Goal: Task Accomplishment & Management: Complete application form

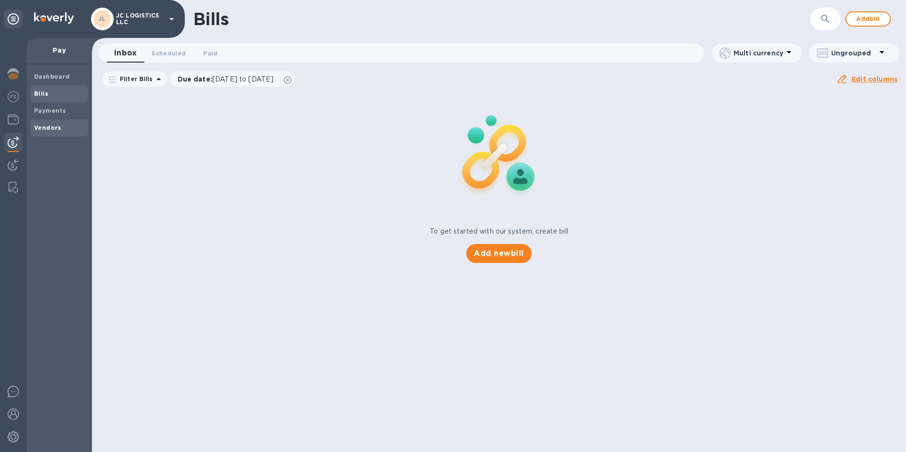
click at [46, 127] on b "Vendors" at bounding box center [47, 127] width 27 height 7
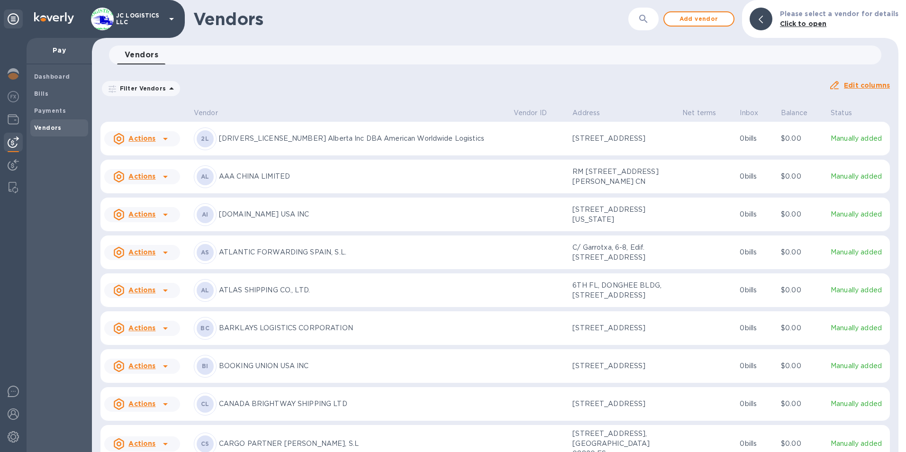
click at [145, 140] on u "Actions" at bounding box center [141, 139] width 27 height 8
click at [150, 180] on b "Add new bill" at bounding box center [153, 179] width 44 height 8
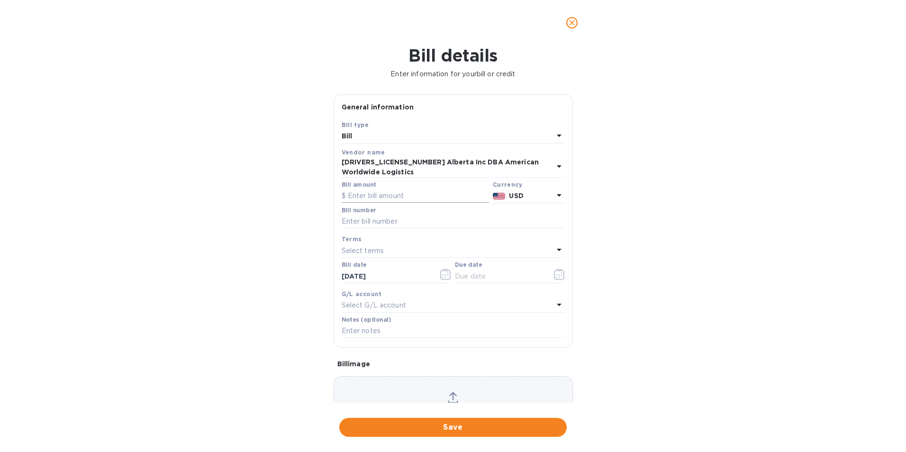
click at [365, 190] on input "text" at bounding box center [415, 196] width 147 height 14
type input "1,375.00"
type input "1689,61,98,1733"
click at [555, 269] on icon "button" at bounding box center [559, 274] width 11 height 11
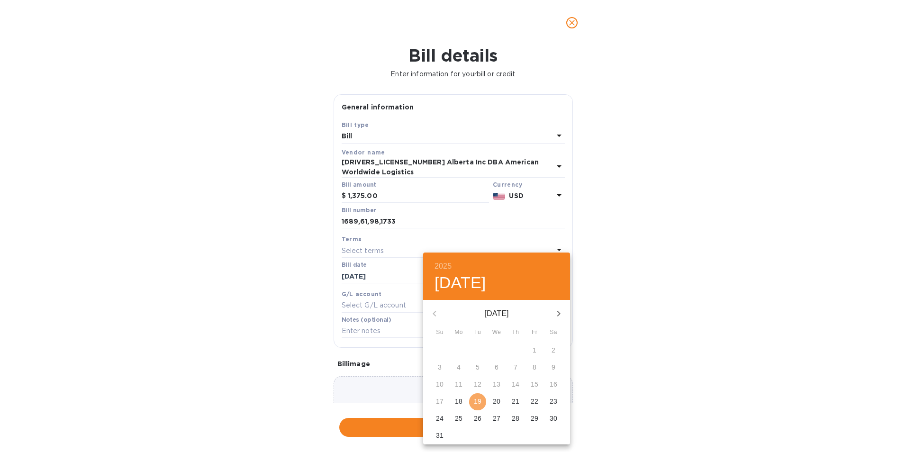
click at [479, 402] on p "19" at bounding box center [478, 401] width 8 height 9
type input "[DATE]"
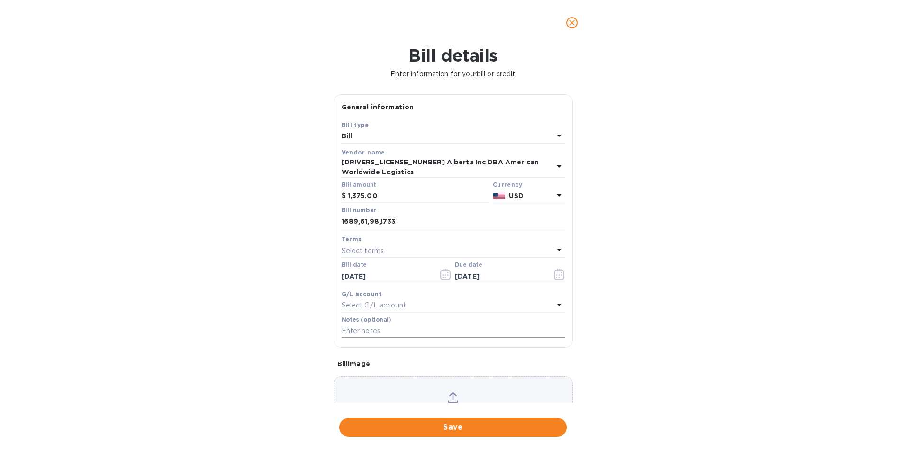
click at [342, 325] on input "text" at bounding box center [453, 331] width 223 height 14
type input "6066,91,49,84"
click at [454, 429] on span "Save" at bounding box center [453, 427] width 212 height 11
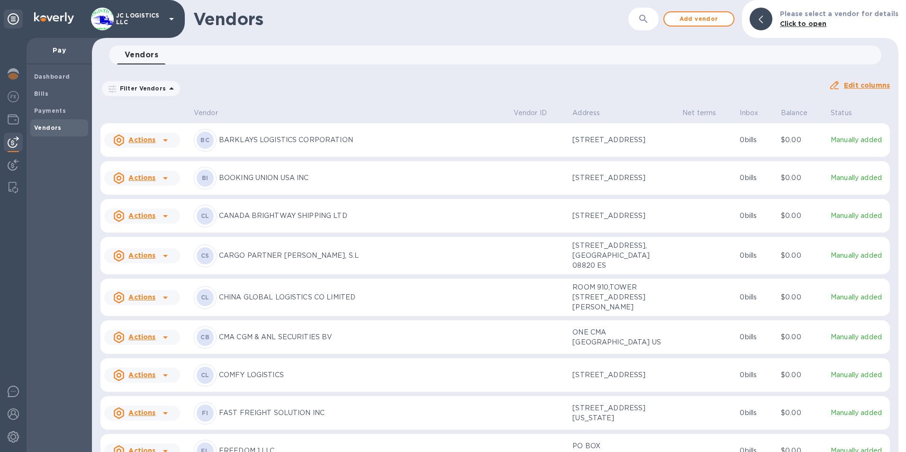
scroll to position [237, 0]
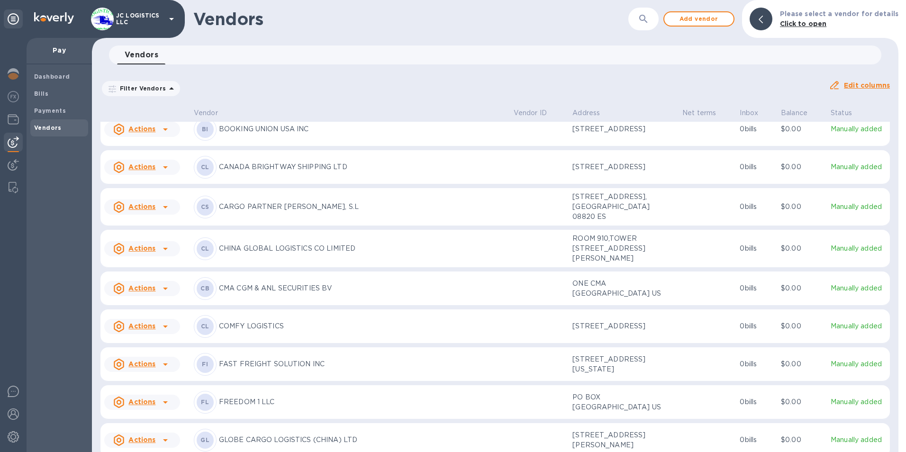
click at [163, 213] on icon at bounding box center [165, 206] width 11 height 11
click at [152, 313] on b "Add new bill" at bounding box center [153, 313] width 44 height 8
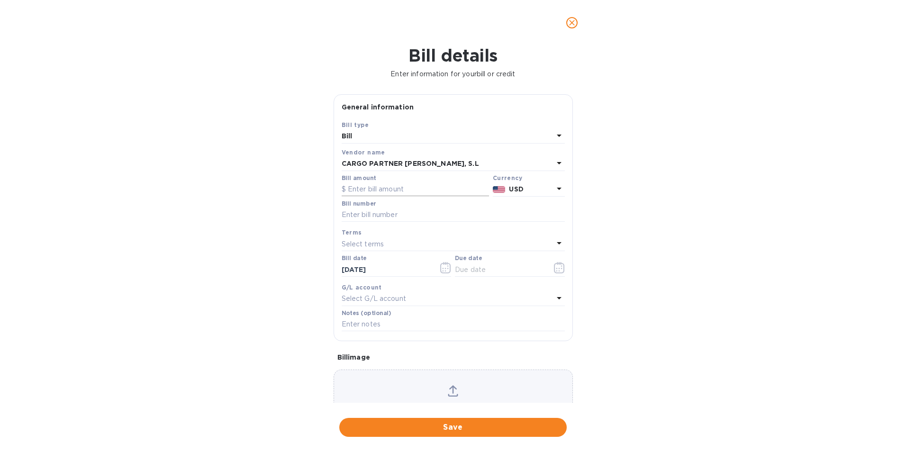
click at [352, 189] on input "text" at bounding box center [415, 189] width 147 height 14
click at [557, 188] on icon at bounding box center [559, 189] width 5 height 2
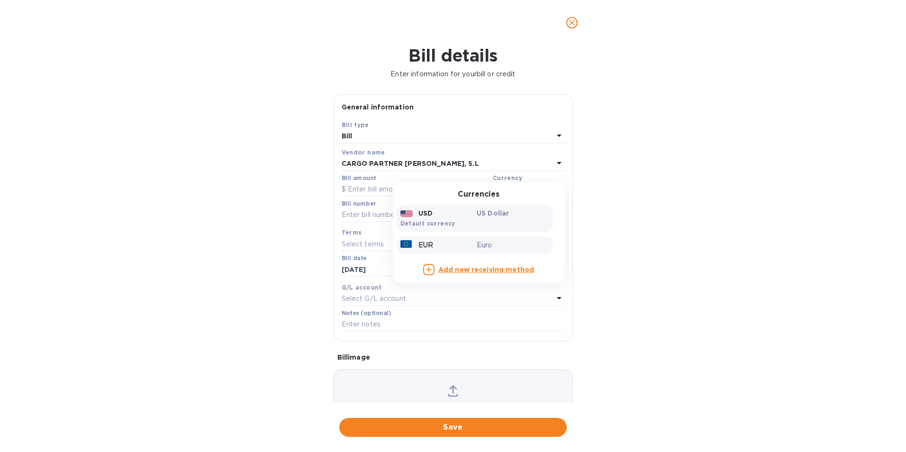
click at [419, 245] on p "EUR" at bounding box center [425, 245] width 15 height 10
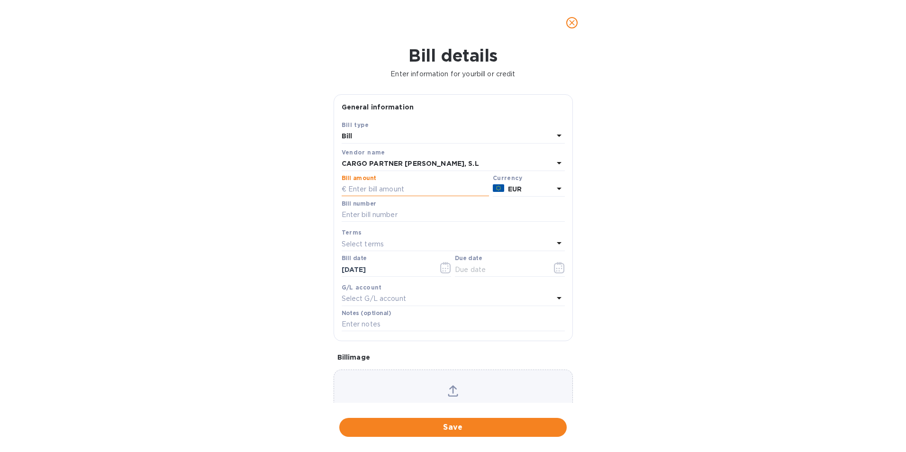
click at [416, 191] on input "text" at bounding box center [415, 189] width 147 height 14
type input "875.20"
click at [411, 212] on input "text" at bounding box center [453, 215] width 223 height 14
type input "6900005199"
click at [399, 240] on div "Select terms" at bounding box center [448, 243] width 212 height 13
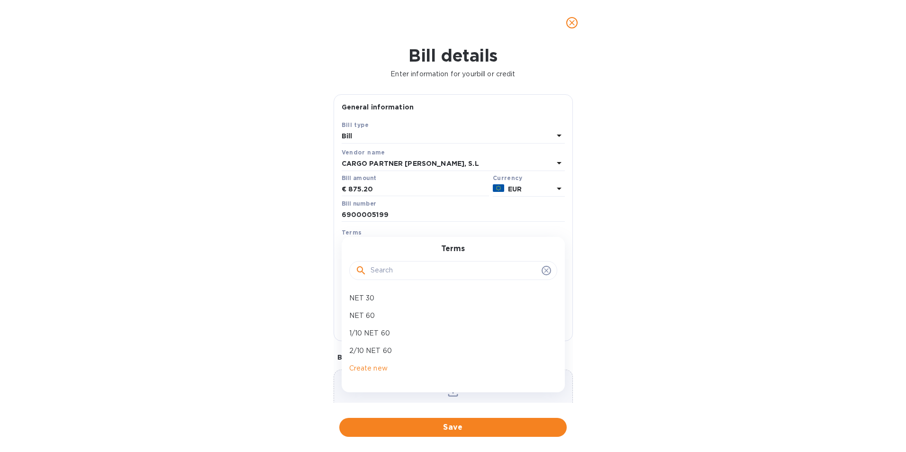
click at [399, 240] on div "Terms NET 30 NET 60 1/10 NET 60 2/10 NET 60 Create new" at bounding box center [453, 314] width 223 height 155
click at [404, 230] on div "Terms" at bounding box center [453, 232] width 223 height 10
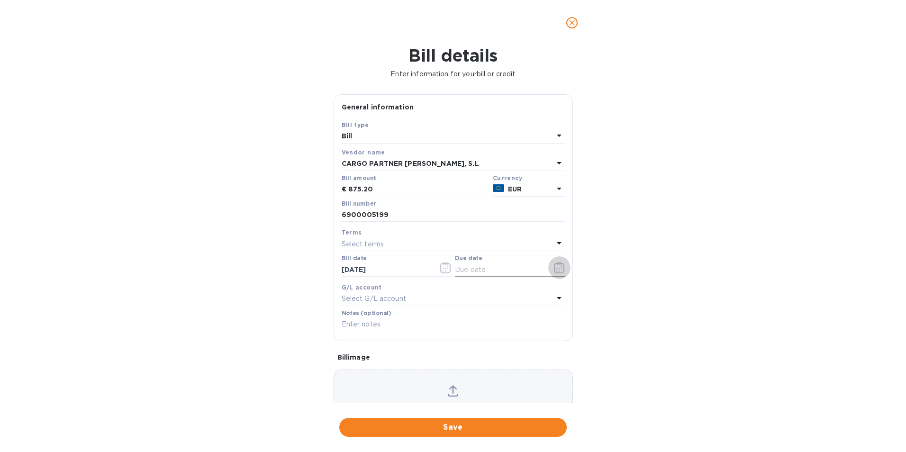
click at [556, 268] on icon "button" at bounding box center [559, 267] width 11 height 11
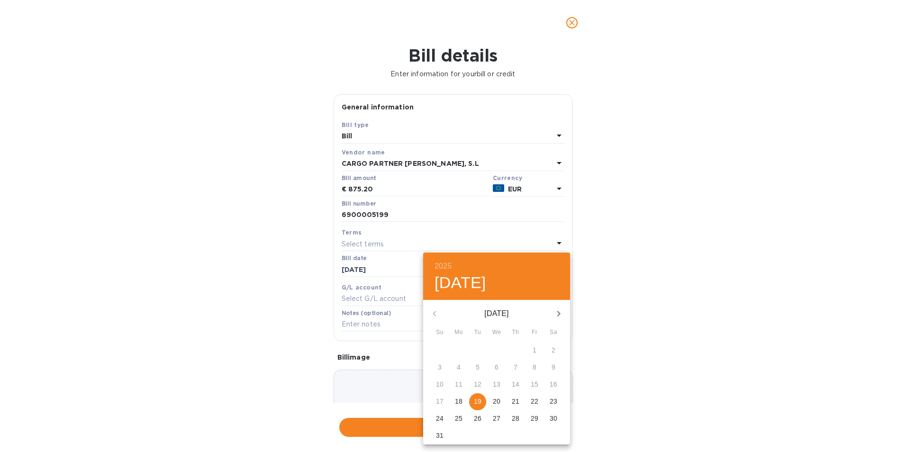
click at [477, 402] on p "19" at bounding box center [478, 401] width 8 height 9
type input "[DATE]"
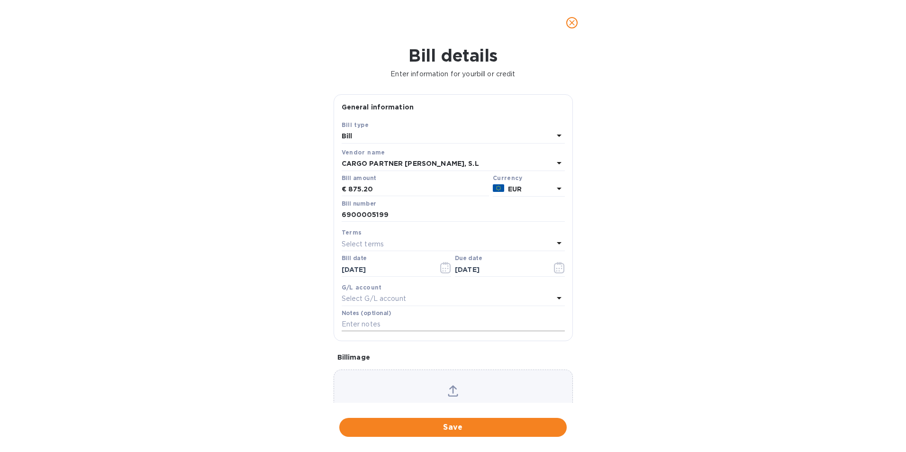
click at [388, 323] on input "text" at bounding box center [453, 325] width 223 height 14
type input "6018"
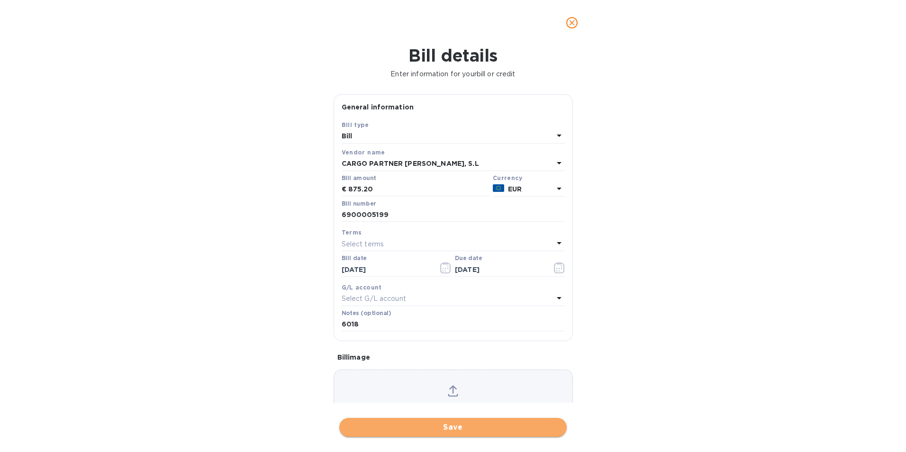
click at [449, 427] on span "Save" at bounding box center [453, 427] width 212 height 11
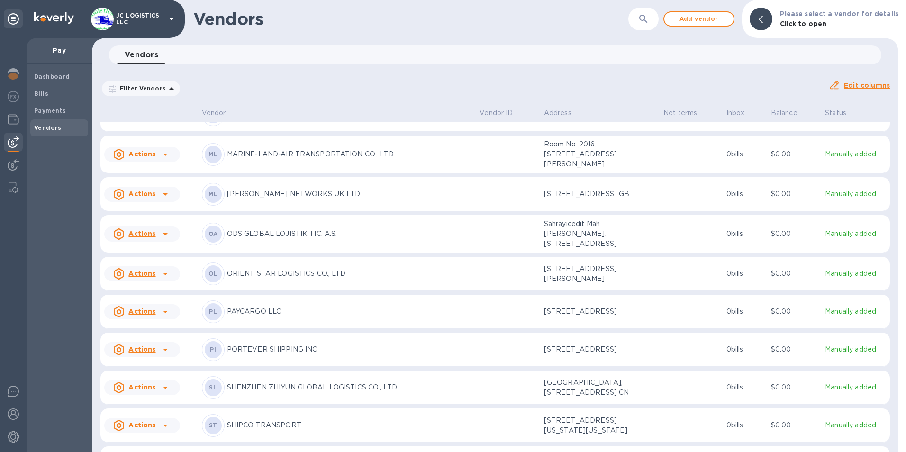
scroll to position [1047, 0]
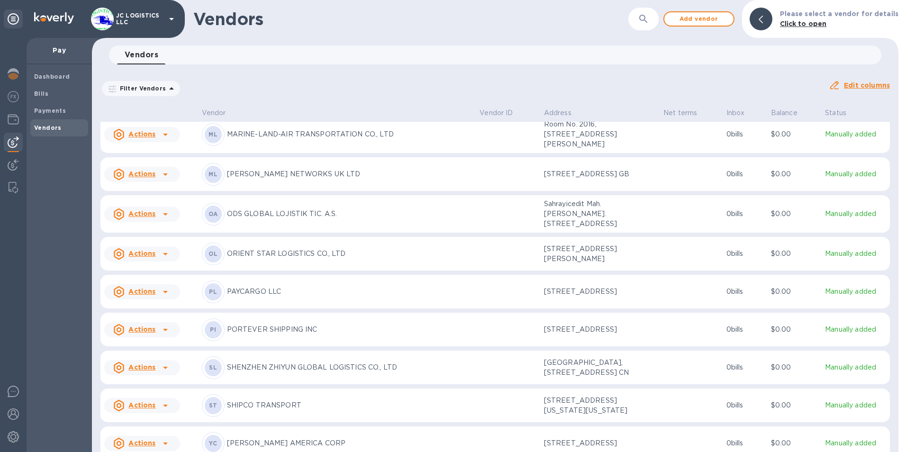
click at [160, 140] on icon at bounding box center [165, 134] width 11 height 11
click at [157, 216] on b "Add new bill" at bounding box center [153, 220] width 44 height 8
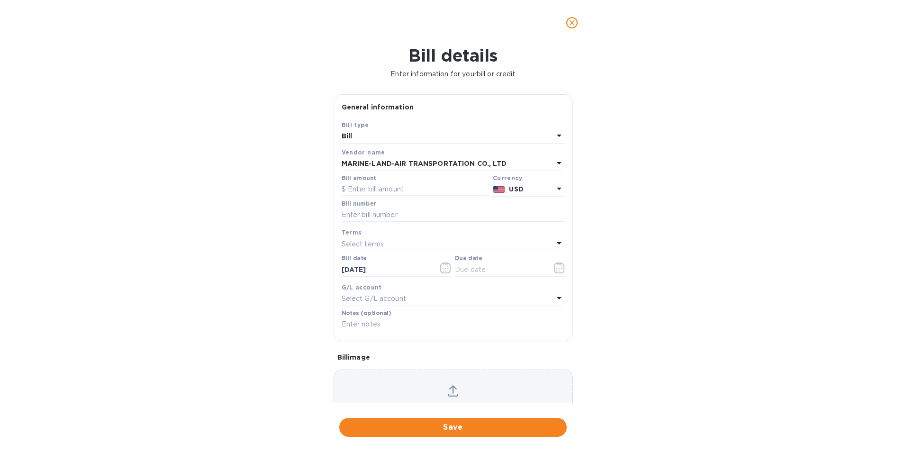
click at [351, 190] on input "text" at bounding box center [415, 189] width 147 height 14
type input "2,632.70"
click at [350, 216] on input "text" at bounding box center [453, 215] width 223 height 14
type input "may"
click at [554, 267] on icon "button" at bounding box center [559, 267] width 11 height 11
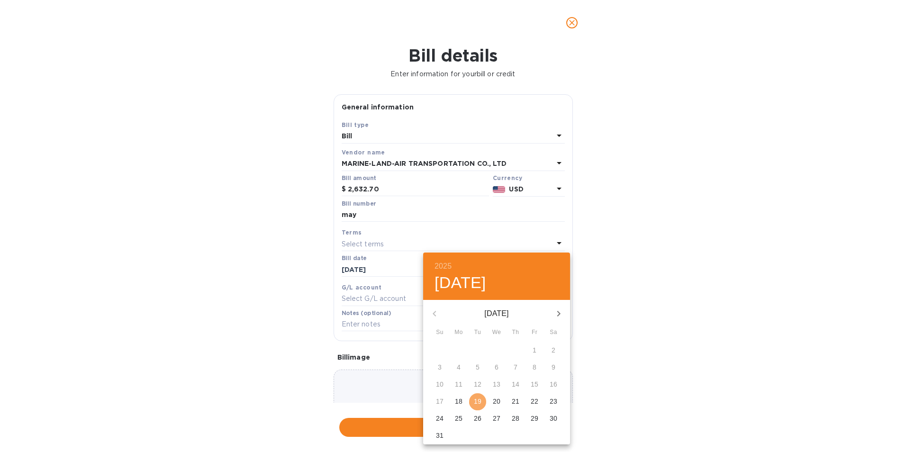
click at [479, 396] on button "19" at bounding box center [477, 401] width 17 height 17
type input "[DATE]"
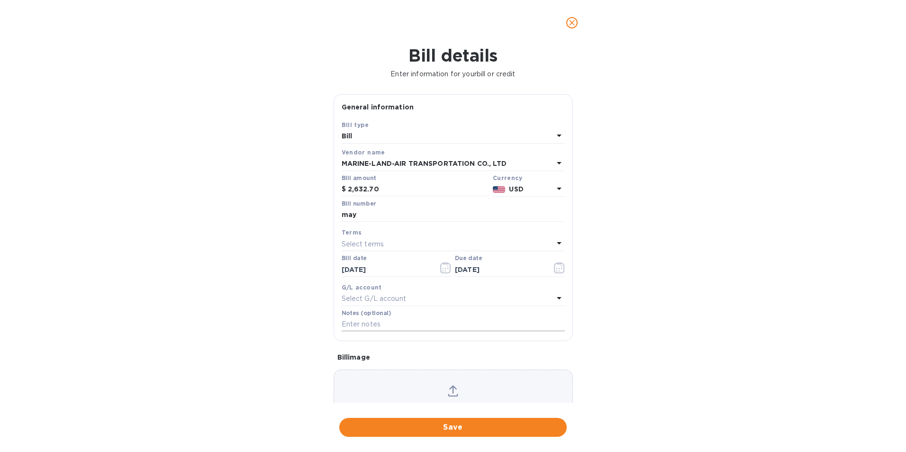
click at [371, 325] on input "text" at bounding box center [453, 325] width 223 height 14
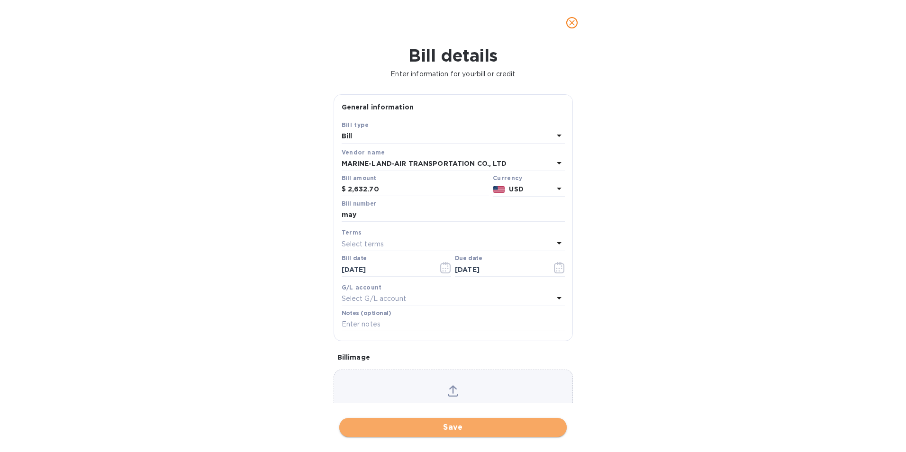
click at [454, 427] on span "Save" at bounding box center [453, 427] width 212 height 11
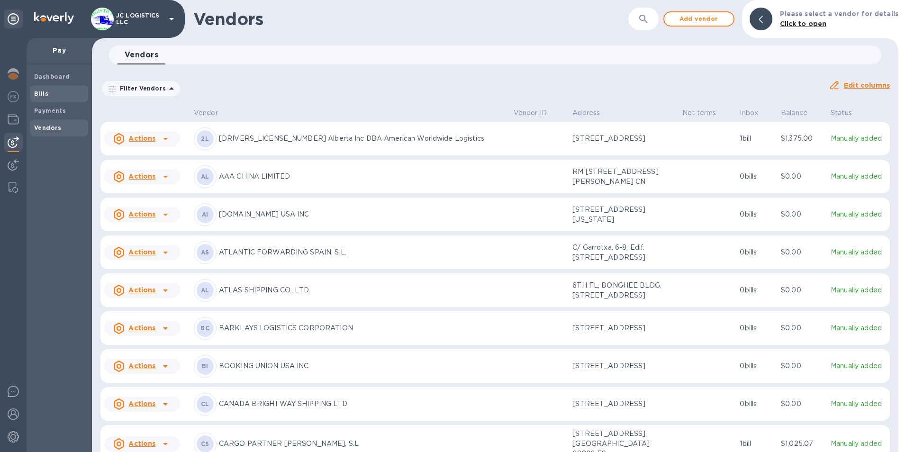
click at [42, 91] on b "Bills" at bounding box center [41, 93] width 14 height 7
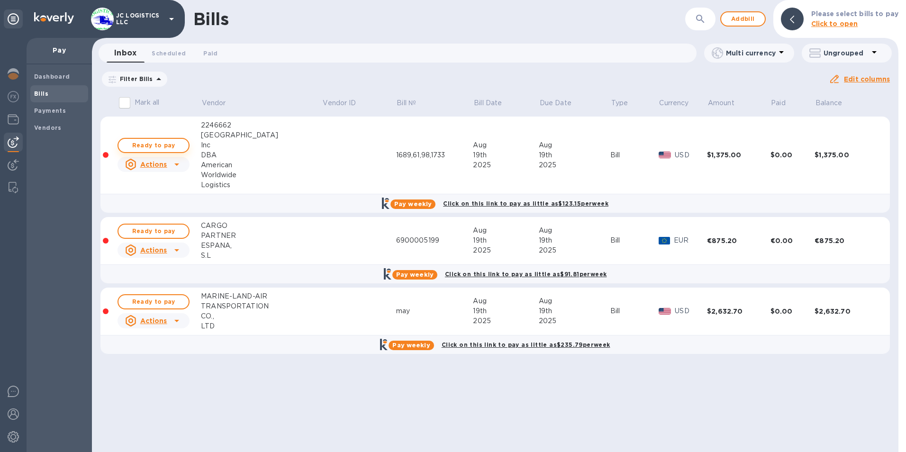
click at [169, 144] on span "Ready to pay" at bounding box center [153, 145] width 55 height 11
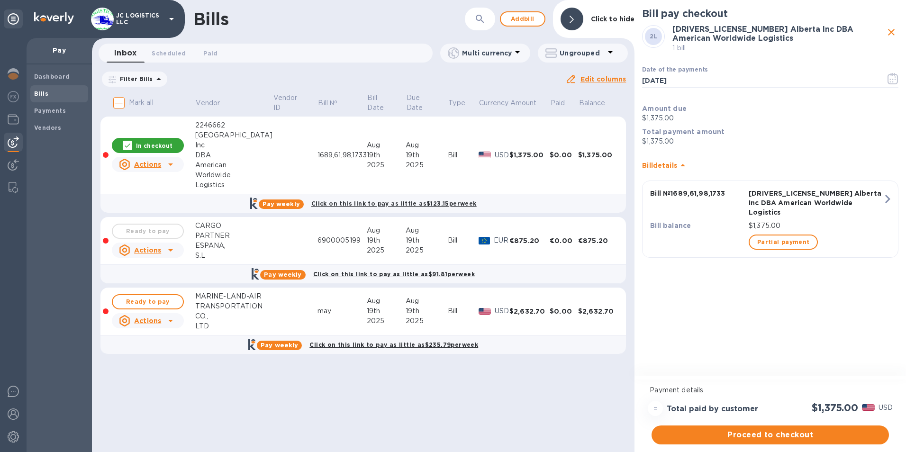
click at [159, 230] on div "Ready to pay" at bounding box center [148, 231] width 76 height 19
click at [162, 302] on span "Ready to pay" at bounding box center [147, 301] width 55 height 11
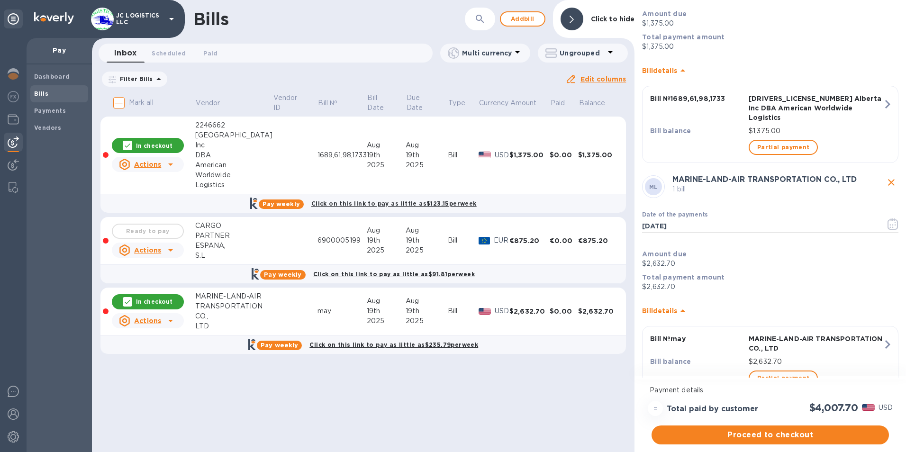
scroll to position [121, 0]
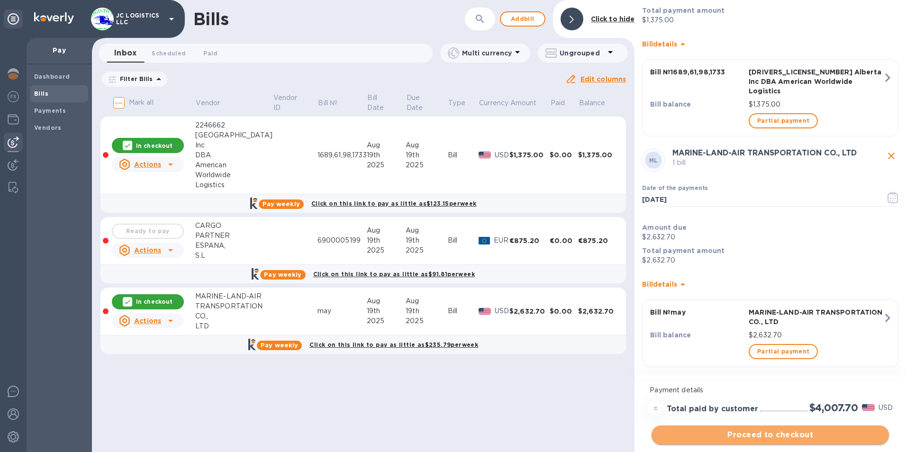
click at [741, 433] on span "Proceed to checkout" at bounding box center [770, 434] width 222 height 11
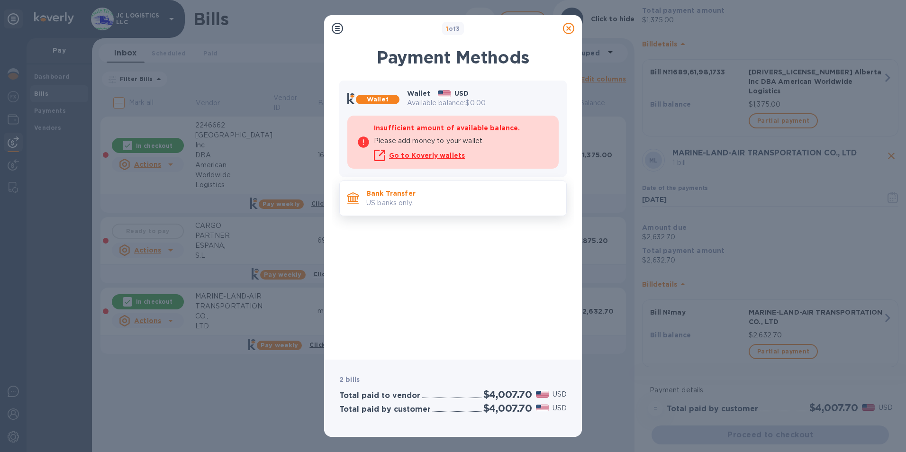
click at [407, 189] on p "Bank Transfer" at bounding box center [462, 193] width 192 height 9
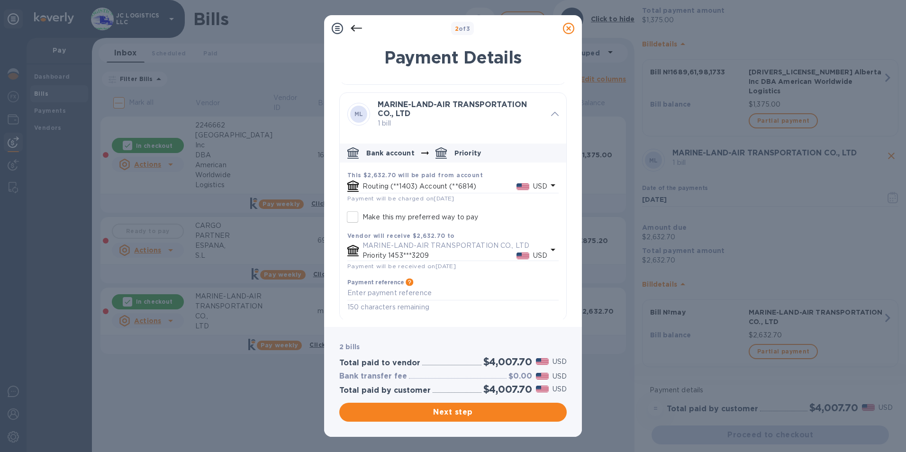
scroll to position [227, 0]
click at [443, 412] on span "Next step" at bounding box center [453, 412] width 212 height 11
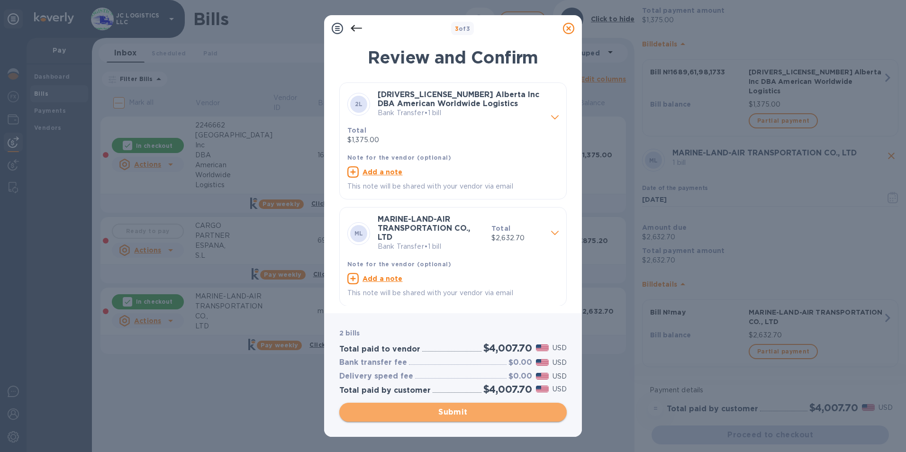
click at [454, 411] on span "Submit" at bounding box center [453, 412] width 212 height 11
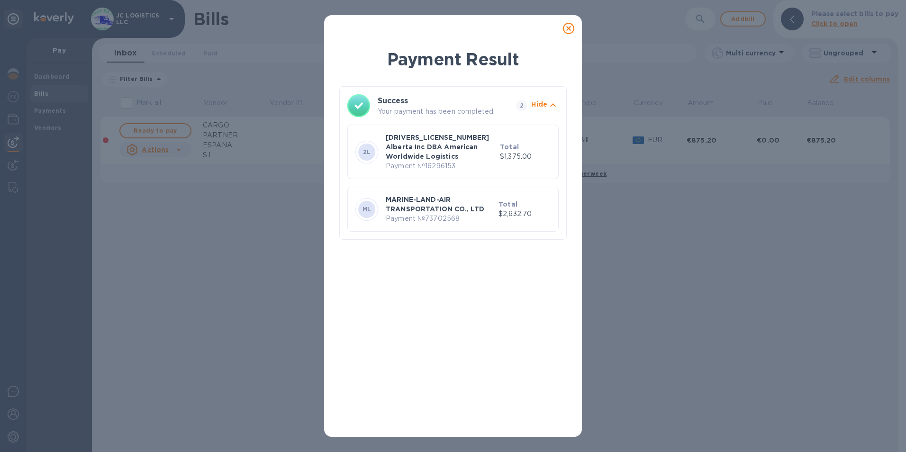
click at [567, 28] on icon at bounding box center [568, 28] width 11 height 11
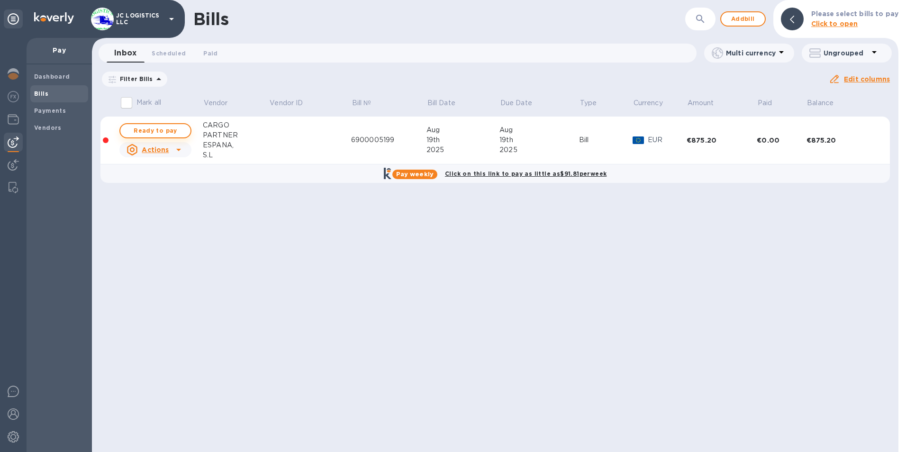
click at [174, 130] on span "Ready to pay" at bounding box center [155, 130] width 55 height 11
checkbox input "true"
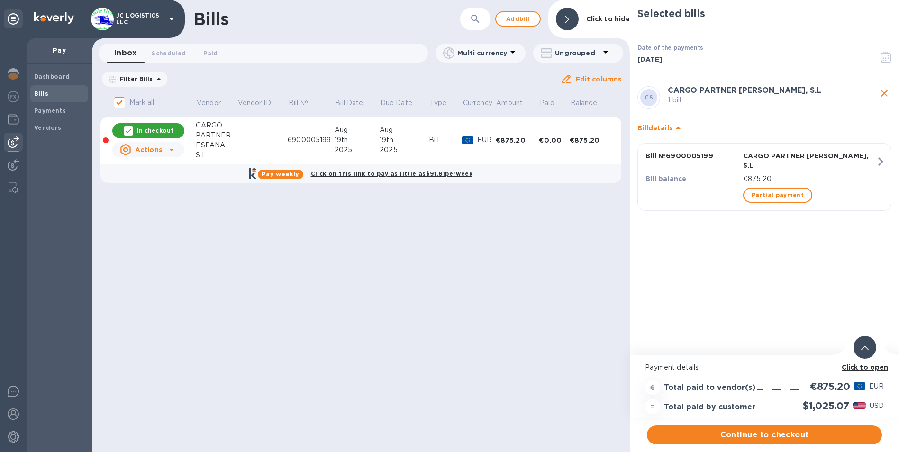
click at [505, 334] on div "Bills ​ Add [PERSON_NAME] to hide Inbox 0 Scheduled 0 Paid 0 Multi currency Ung…" at bounding box center [361, 226] width 538 height 452
click at [794, 435] on span "Continue to checkout" at bounding box center [764, 434] width 220 height 11
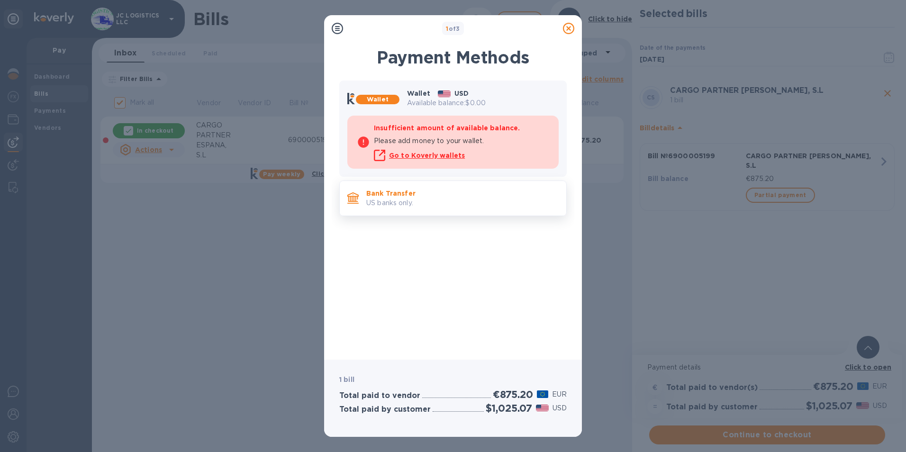
click at [408, 198] on p "US banks only." at bounding box center [462, 203] width 192 height 10
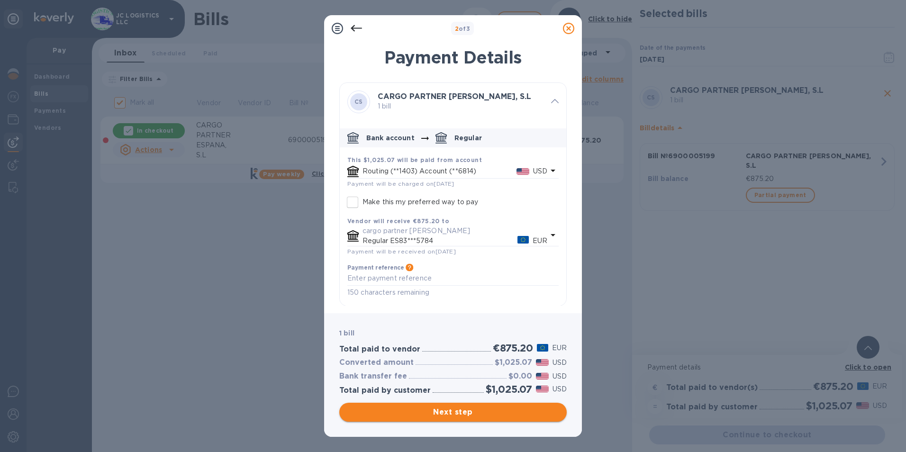
click at [453, 412] on span "Next step" at bounding box center [453, 412] width 212 height 11
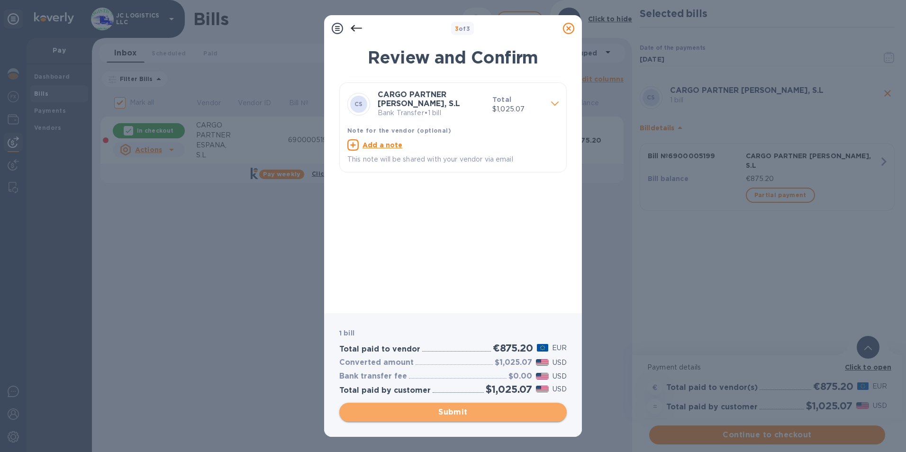
click at [453, 412] on span "Submit" at bounding box center [453, 412] width 212 height 11
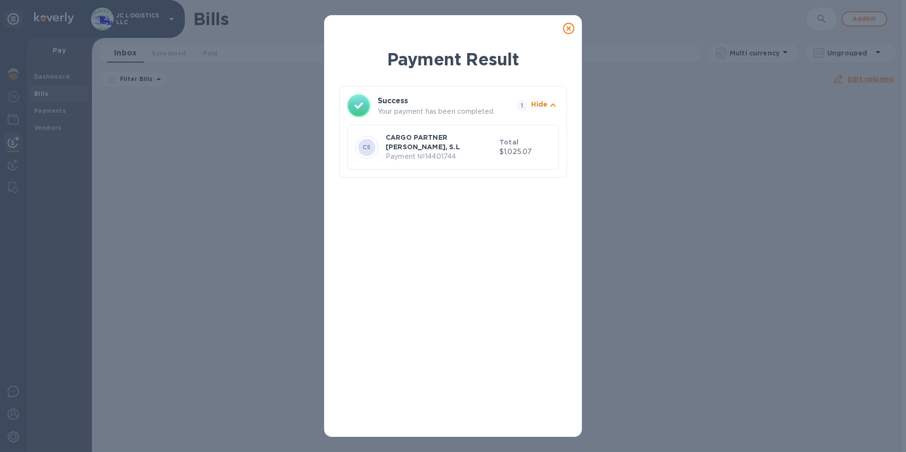
click at [566, 26] on icon at bounding box center [568, 28] width 11 height 11
